Goal: Information Seeking & Learning: Learn about a topic

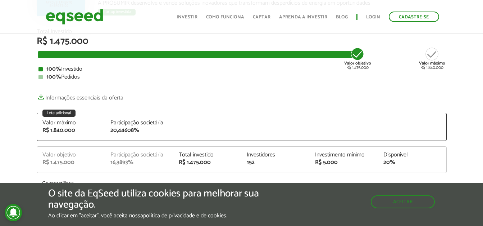
scroll to position [144, 0]
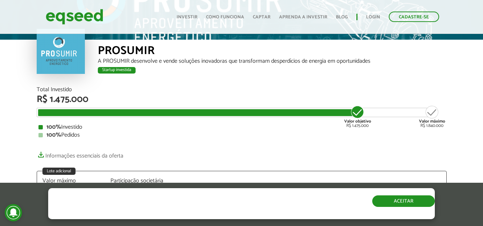
click at [399, 196] on button "Aceitar" at bounding box center [403, 201] width 63 height 12
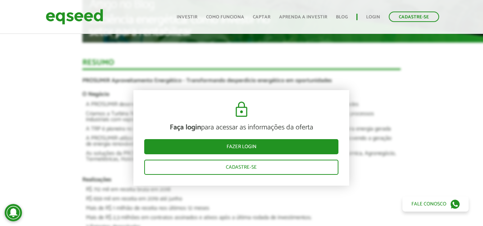
scroll to position [774, 0]
